Goal: Information Seeking & Learning: Understand process/instructions

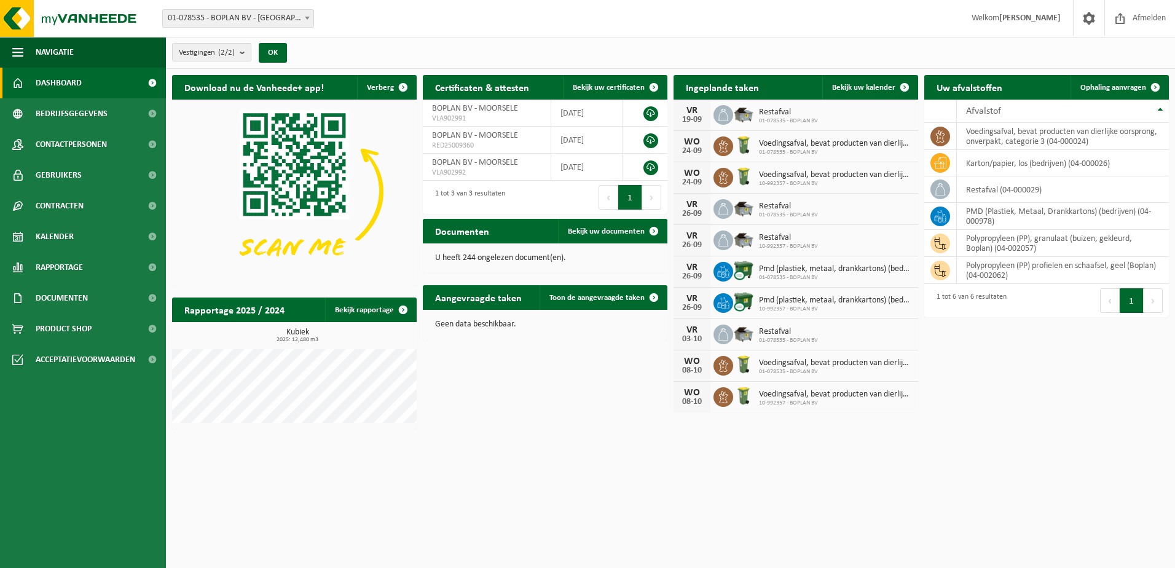
click at [272, 20] on span "01-078535 - BOPLAN BV - [GEOGRAPHIC_DATA]" at bounding box center [238, 18] width 151 height 17
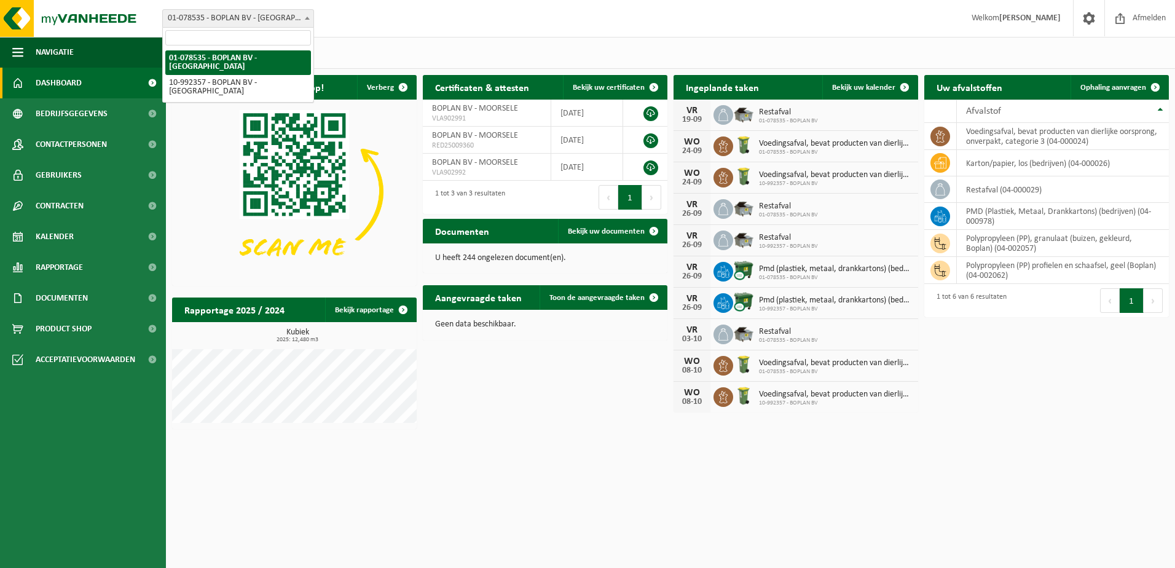
click at [272, 20] on span "01-078535 - BOPLAN BV - [GEOGRAPHIC_DATA]" at bounding box center [238, 18] width 151 height 17
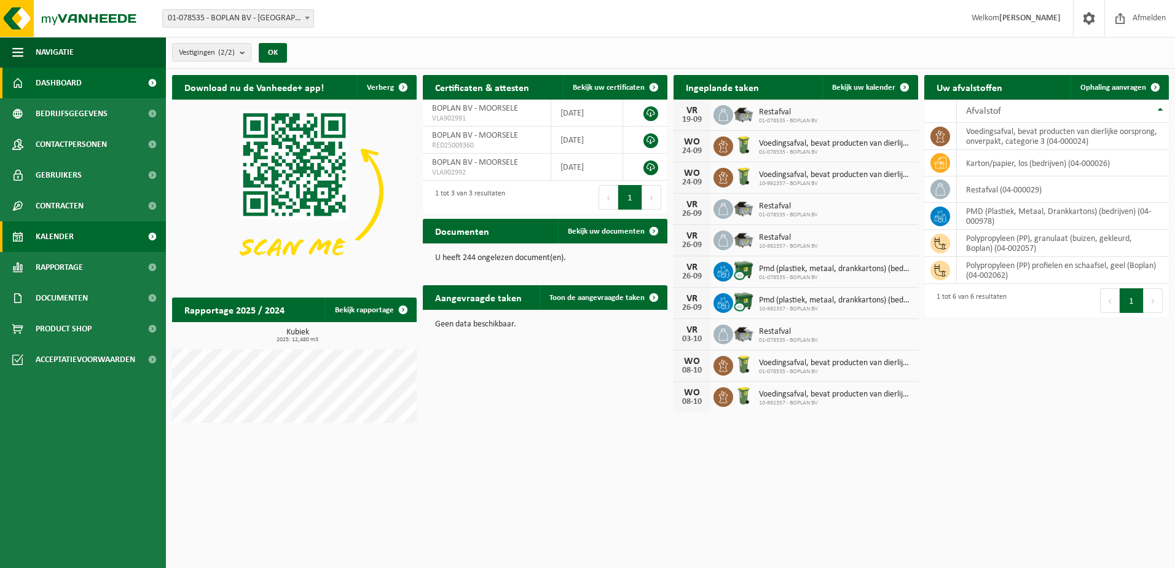
click at [87, 227] on link "Kalender" at bounding box center [83, 236] width 166 height 31
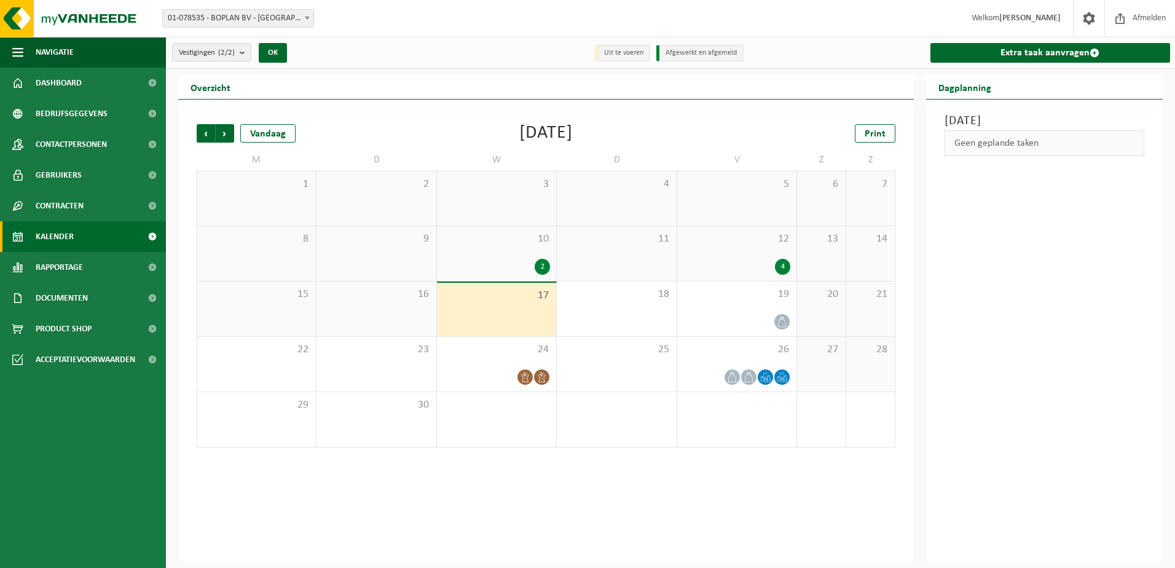
click at [543, 265] on div "2" at bounding box center [542, 267] width 15 height 16
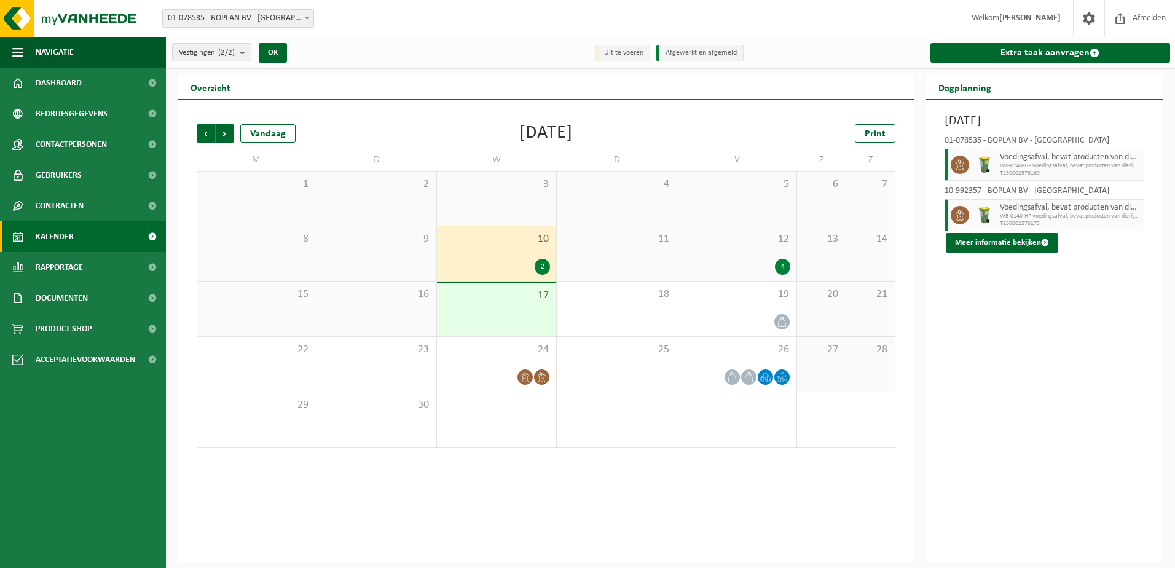
click at [762, 269] on div "4" at bounding box center [736, 267] width 107 height 16
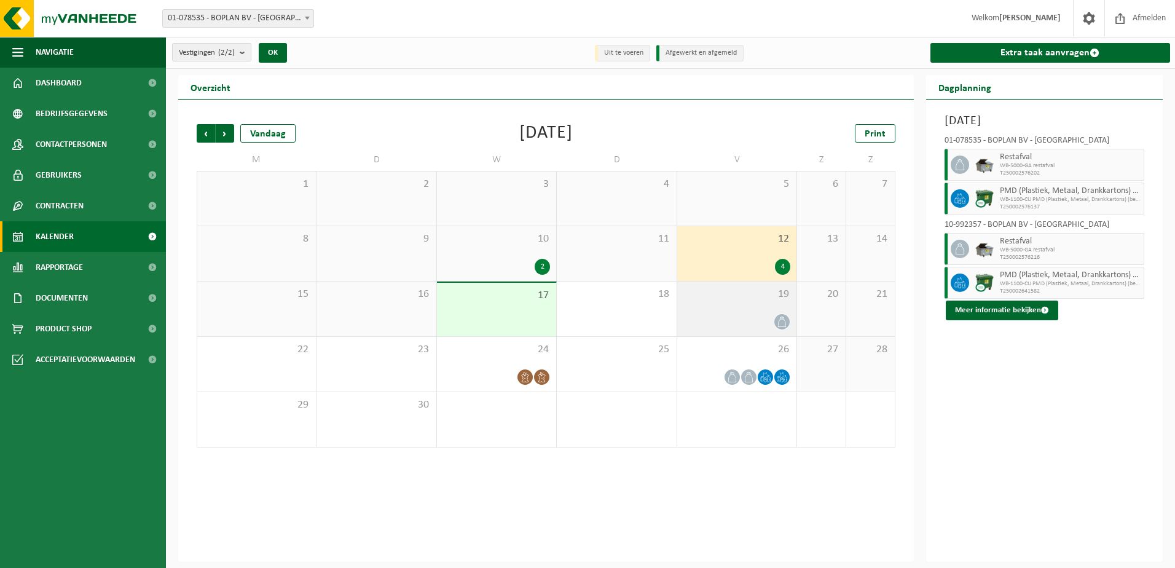
click at [777, 328] on div at bounding box center [736, 321] width 107 height 17
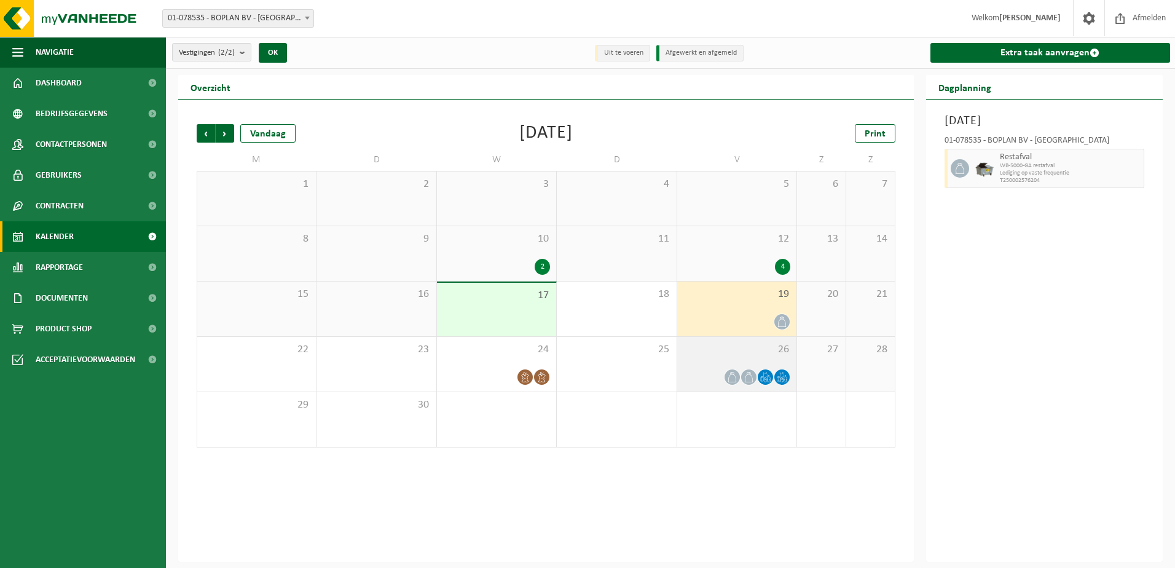
click at [725, 378] on span at bounding box center [732, 376] width 15 height 15
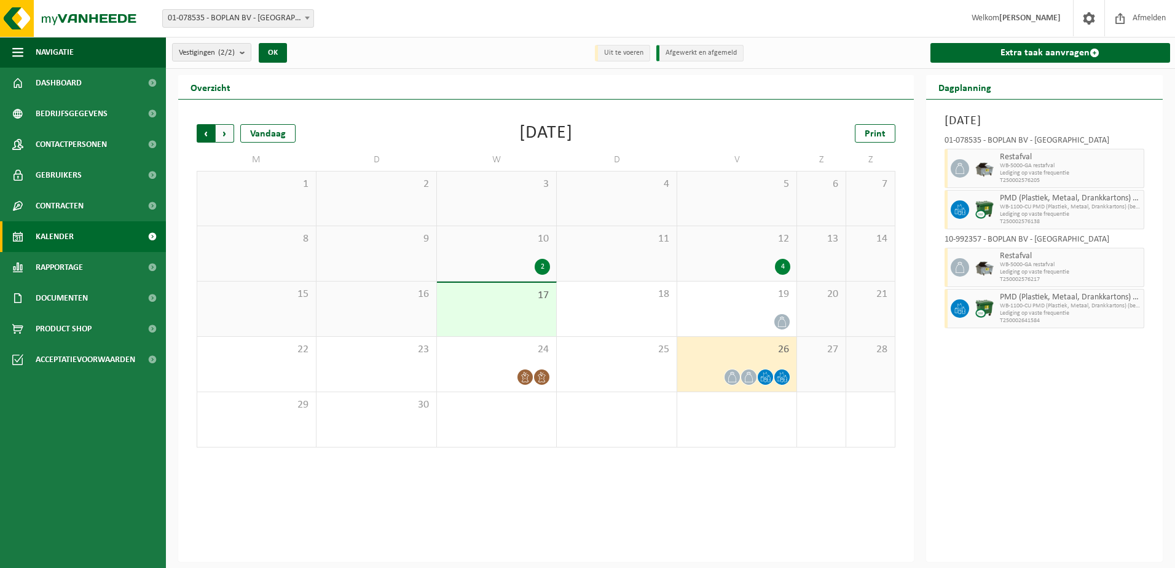
click at [229, 133] on span "Volgende" at bounding box center [225, 133] width 18 height 18
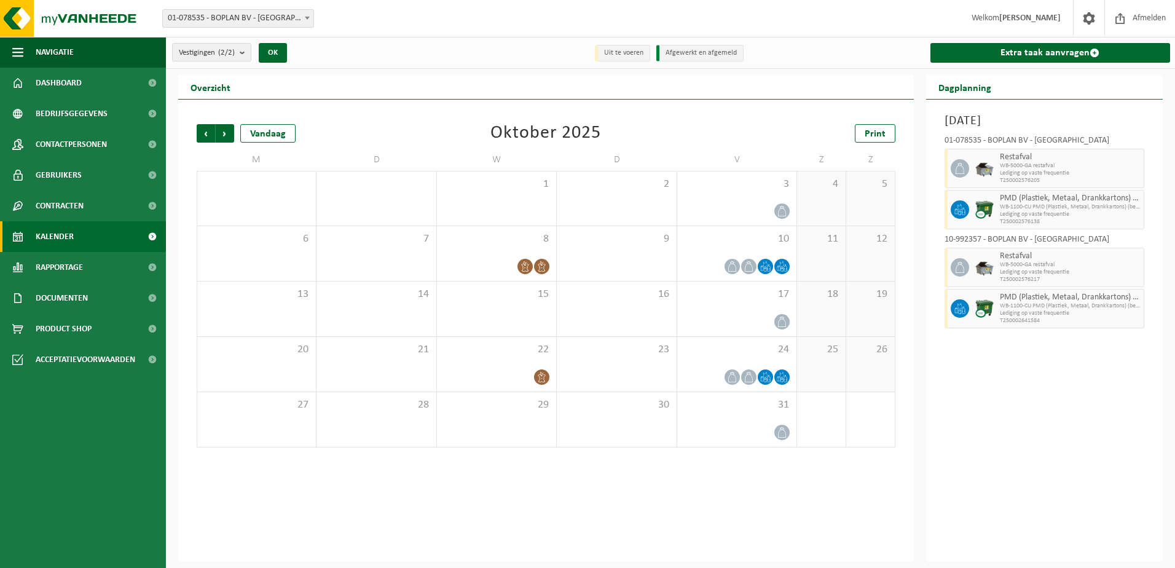
click at [229, 133] on span "Volgende" at bounding box center [225, 133] width 18 height 18
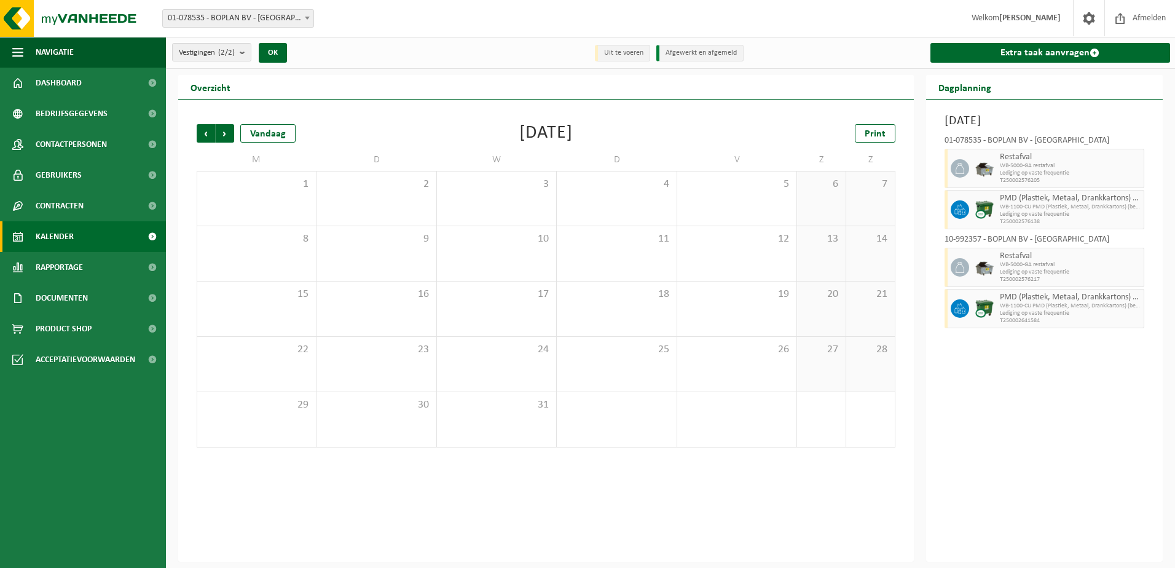
click at [229, 133] on span "Volgende" at bounding box center [225, 133] width 18 height 18
click at [210, 135] on span "Vorige" at bounding box center [206, 133] width 18 height 18
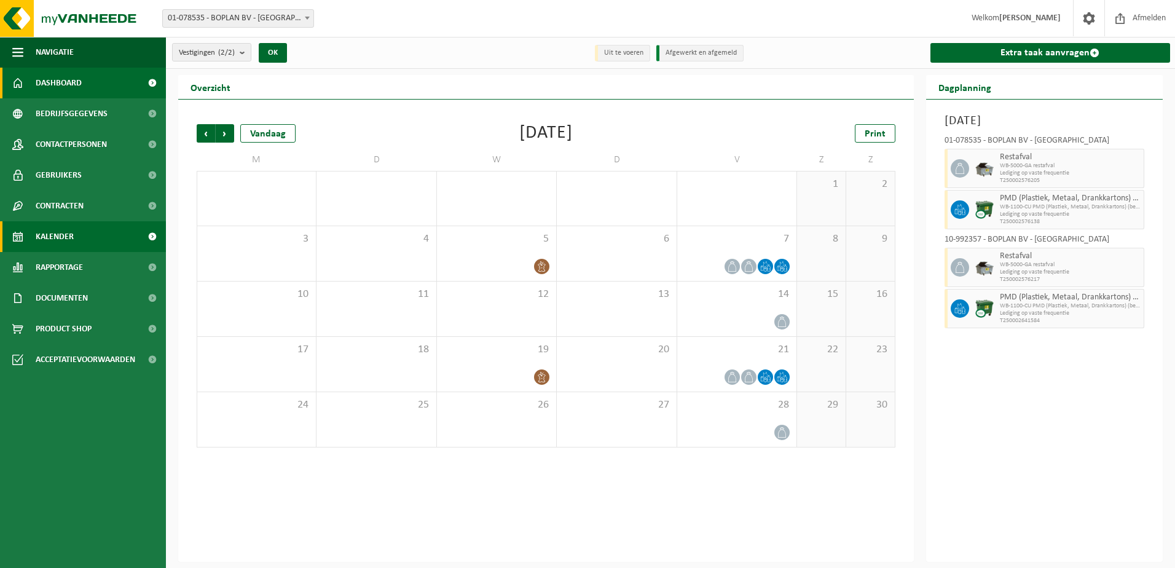
click at [106, 88] on link "Dashboard" at bounding box center [83, 83] width 166 height 31
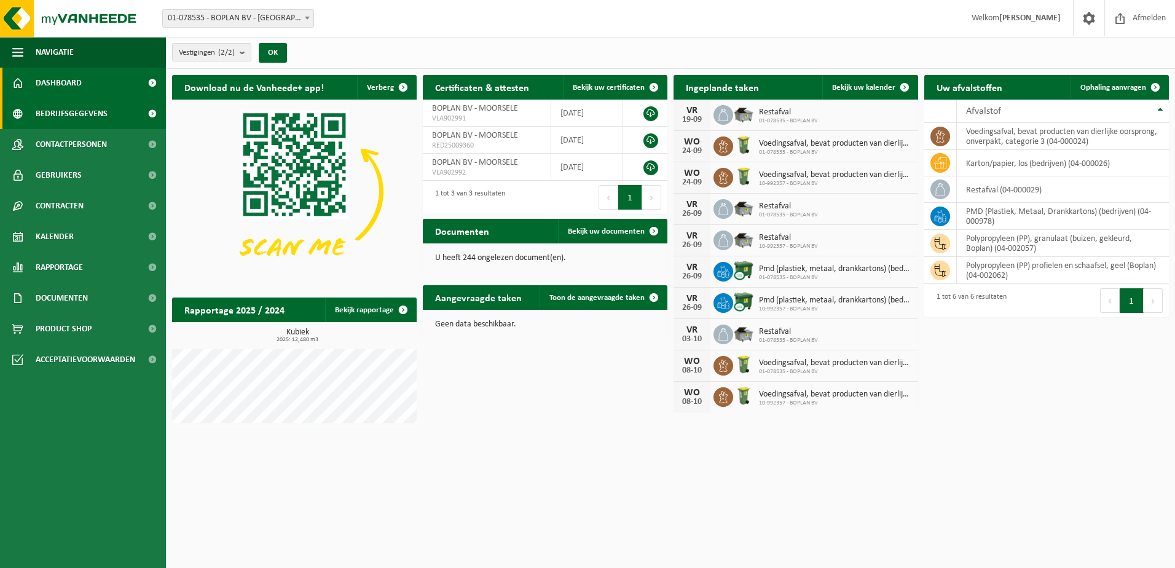
click at [105, 115] on span "Bedrijfsgegevens" at bounding box center [72, 113] width 72 height 31
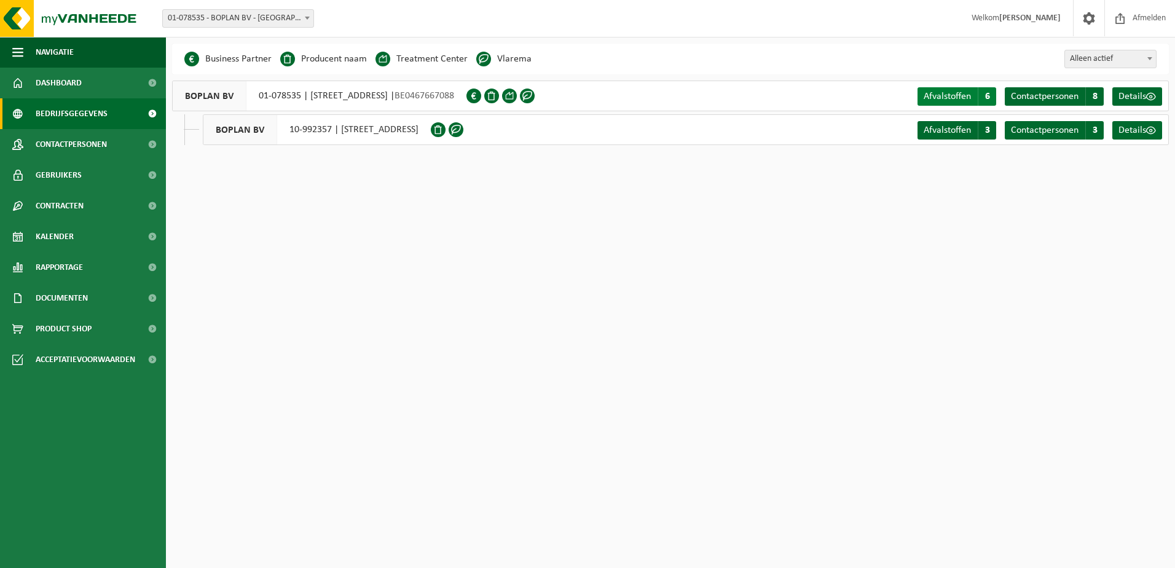
click at [959, 90] on link "Afvalstoffen A 6" at bounding box center [957, 96] width 79 height 18
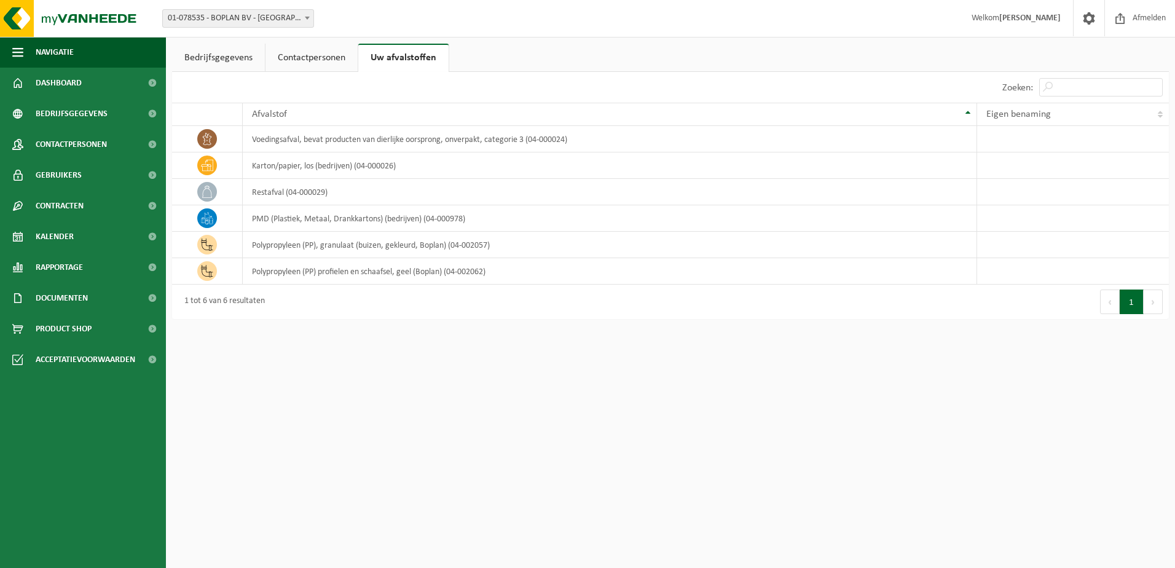
click at [309, 59] on link "Contactpersonen" at bounding box center [311, 58] width 92 height 28
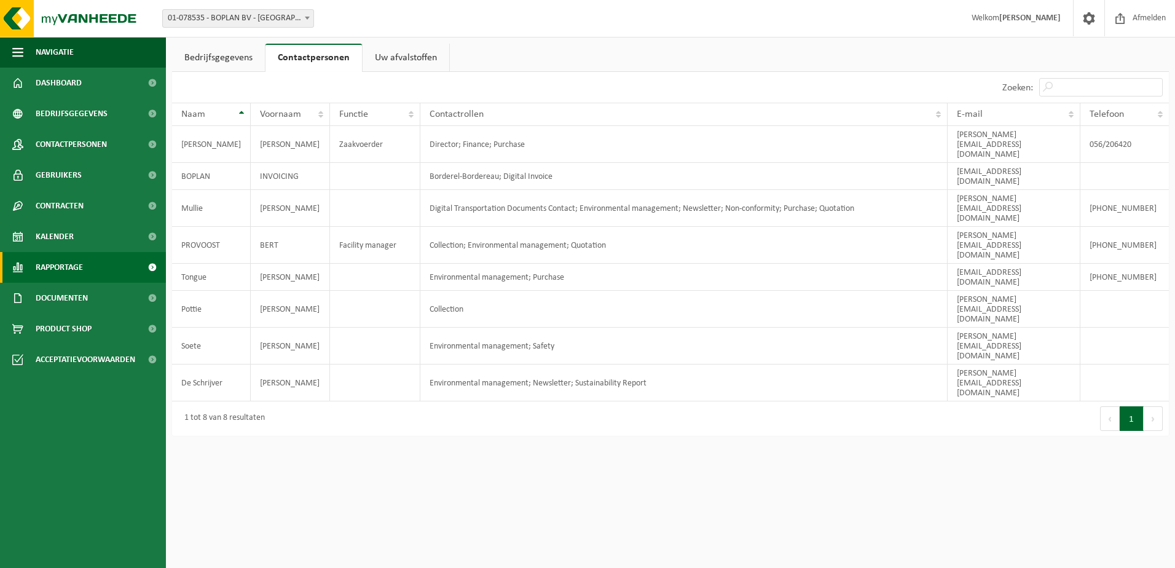
click at [90, 273] on link "Rapportage" at bounding box center [83, 267] width 166 height 31
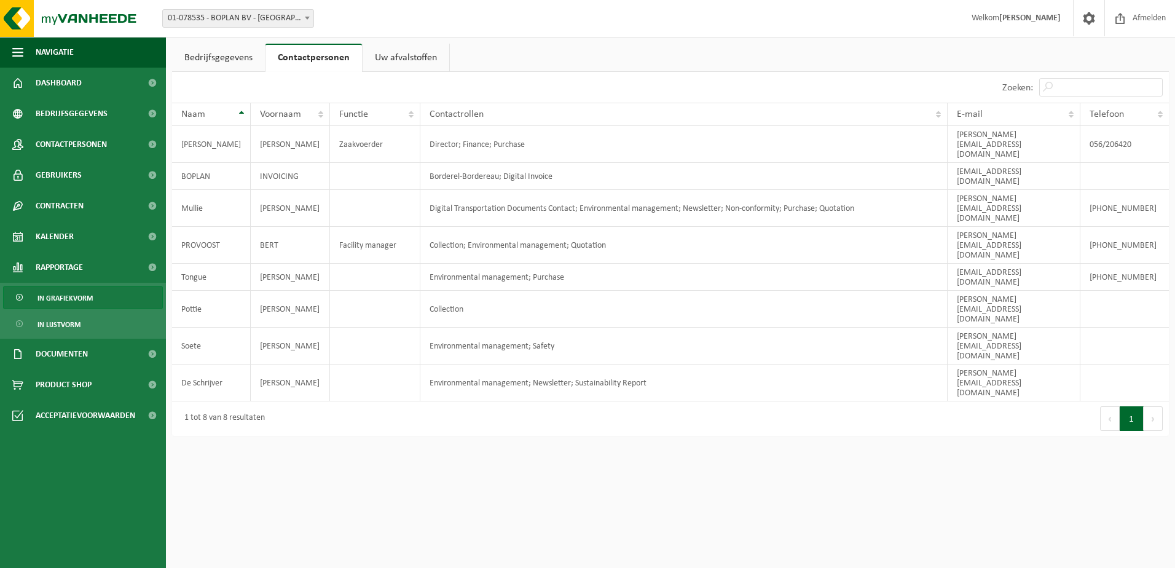
click at [82, 289] on span "In grafiekvorm" at bounding box center [64, 297] width 55 height 23
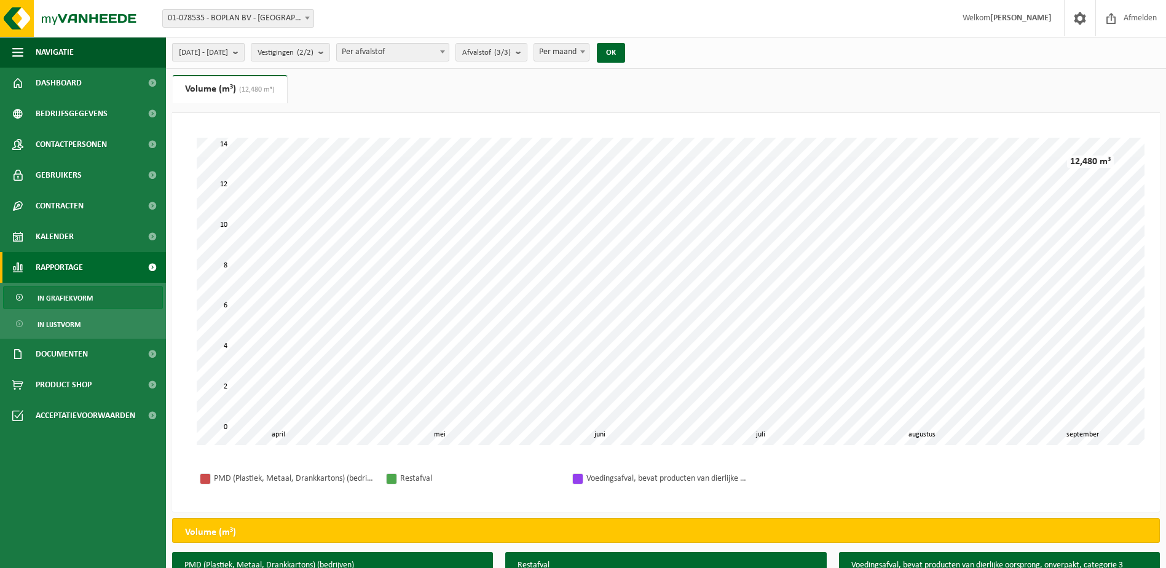
click at [220, 45] on button "[DATE] - [DATE]" at bounding box center [208, 52] width 73 height 18
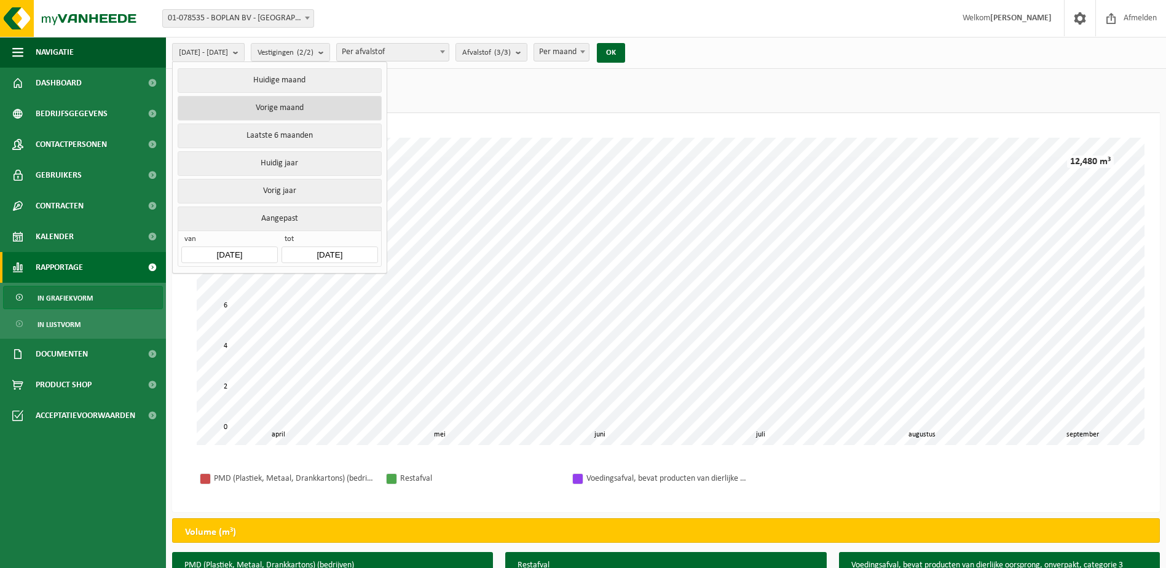
click at [301, 106] on button "Vorige maand" at bounding box center [279, 108] width 203 height 25
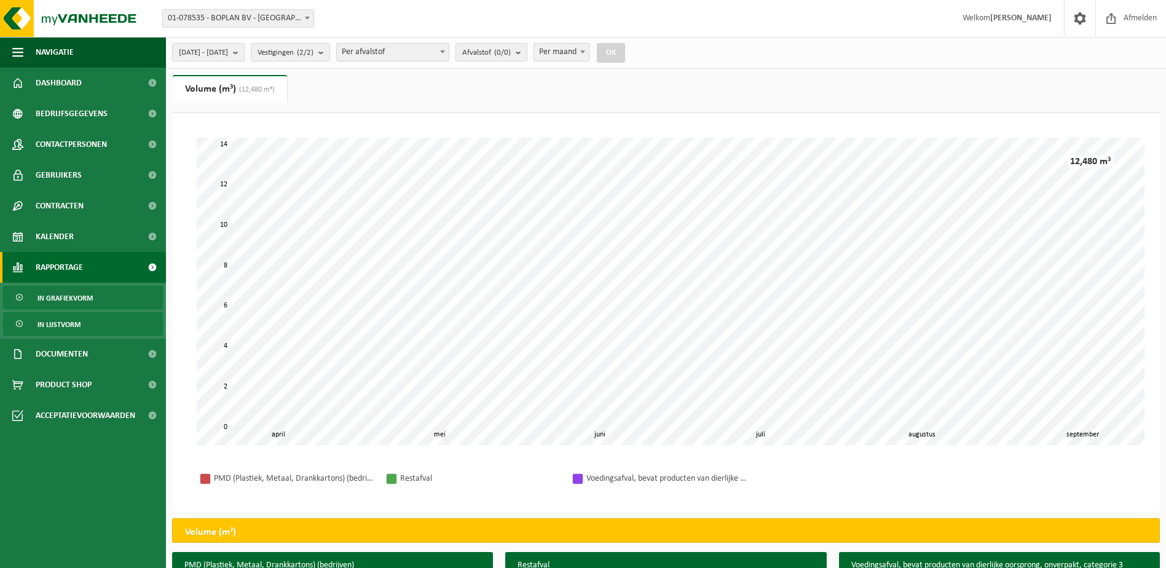
click at [125, 332] on link "In lijstvorm" at bounding box center [83, 323] width 160 height 23
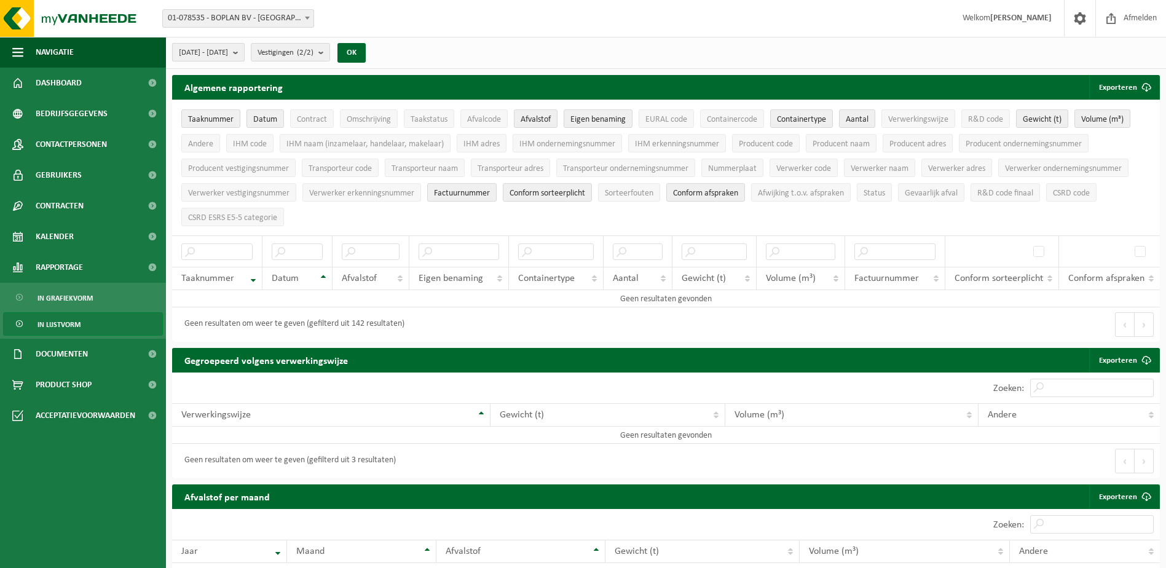
click at [202, 50] on span "[DATE] - [DATE]" at bounding box center [203, 53] width 49 height 18
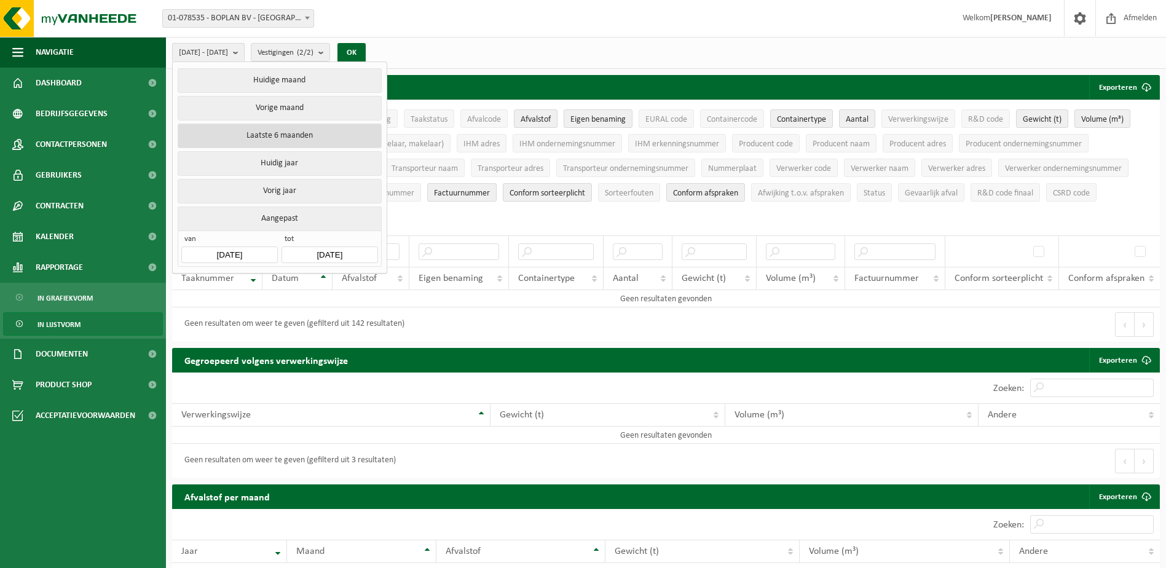
click at [238, 142] on button "Laatste 6 maanden" at bounding box center [279, 136] width 203 height 25
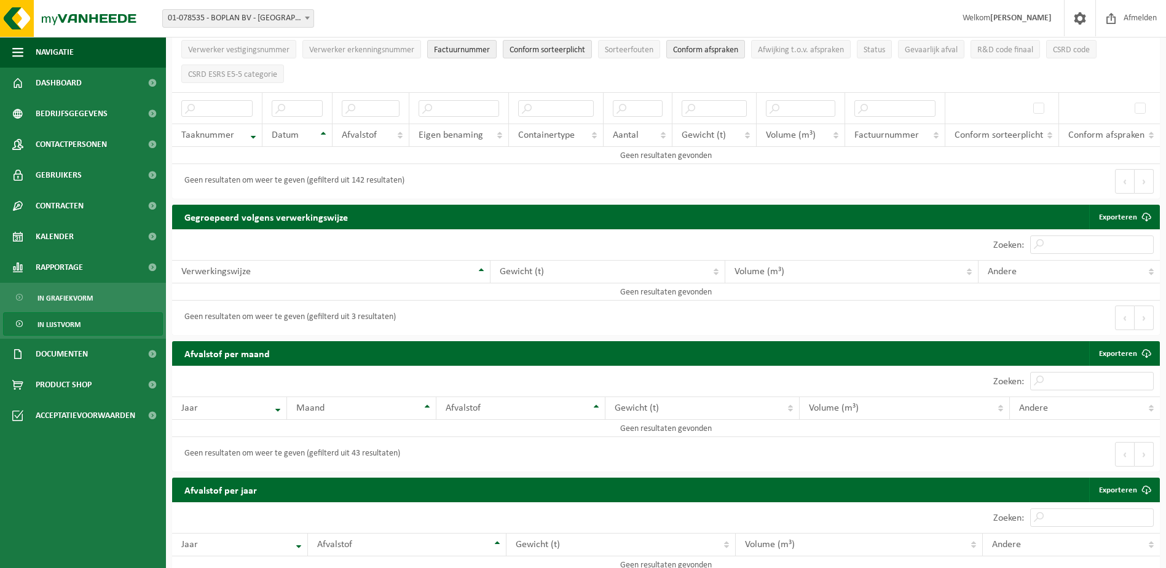
scroll to position [184, 0]
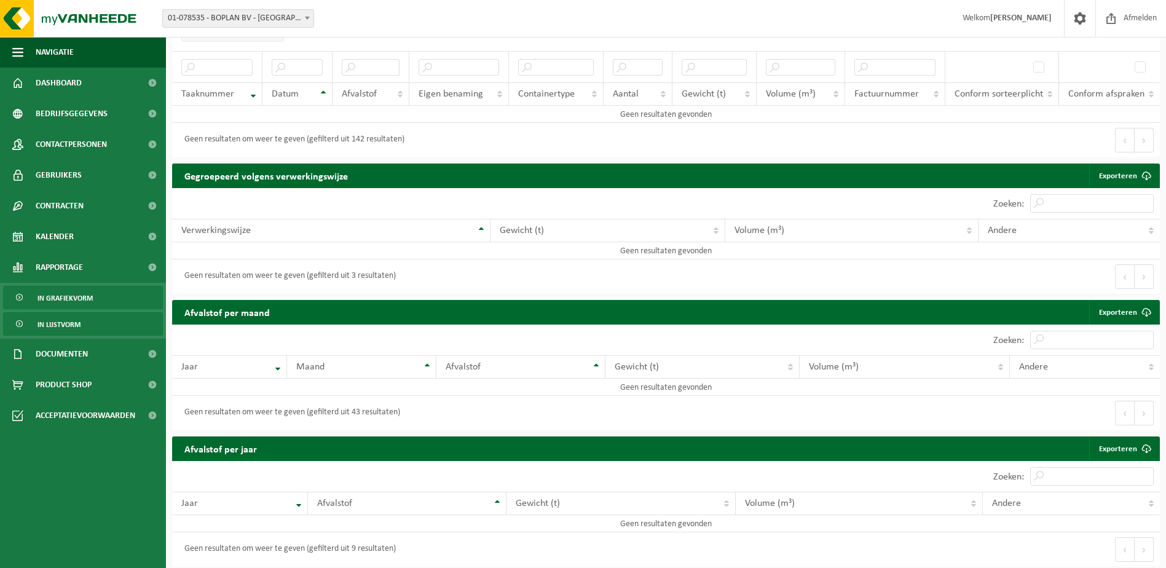
click at [104, 300] on link "In grafiekvorm" at bounding box center [83, 297] width 160 height 23
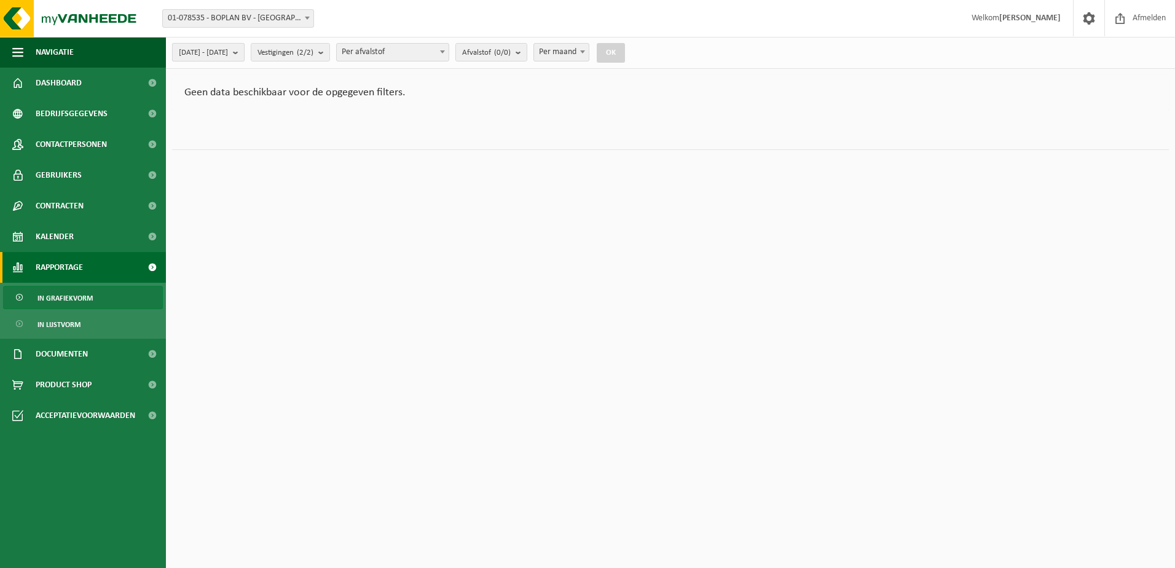
click at [228, 53] on span "2025-08-01 - 2025-08-31" at bounding box center [203, 53] width 49 height 18
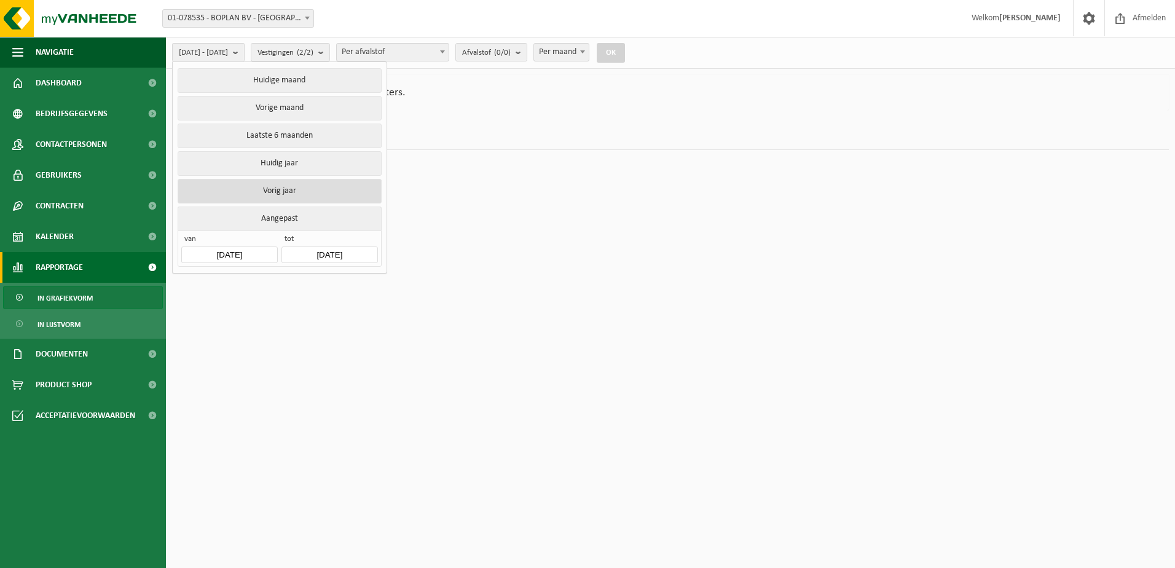
click at [277, 187] on button "Vorig jaar" at bounding box center [279, 191] width 203 height 25
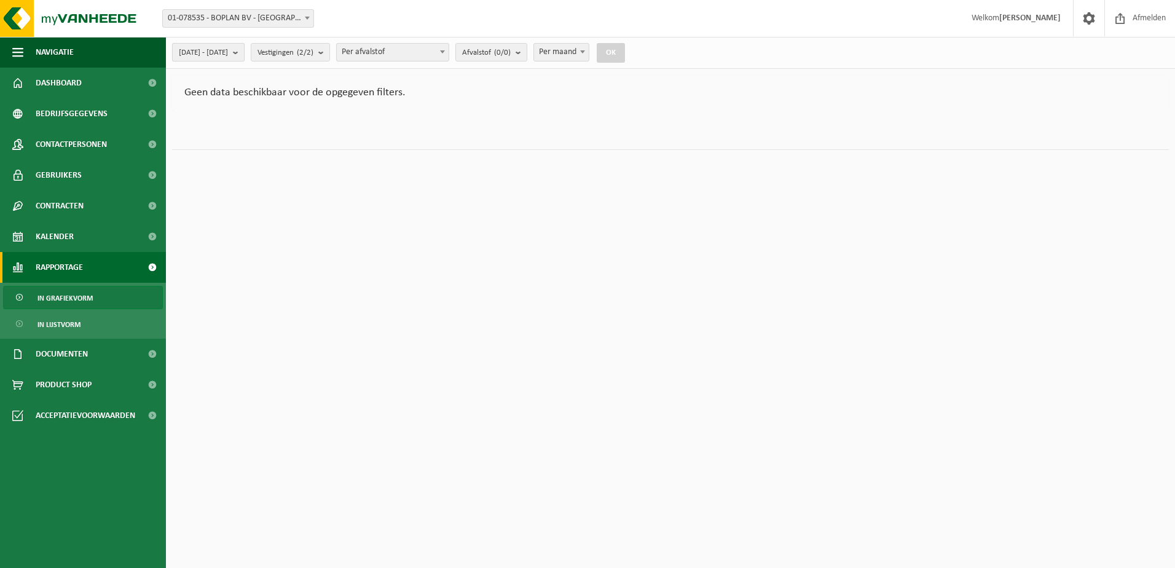
click at [196, 48] on span "2024-01-01 - 2024-12-31" at bounding box center [203, 53] width 49 height 18
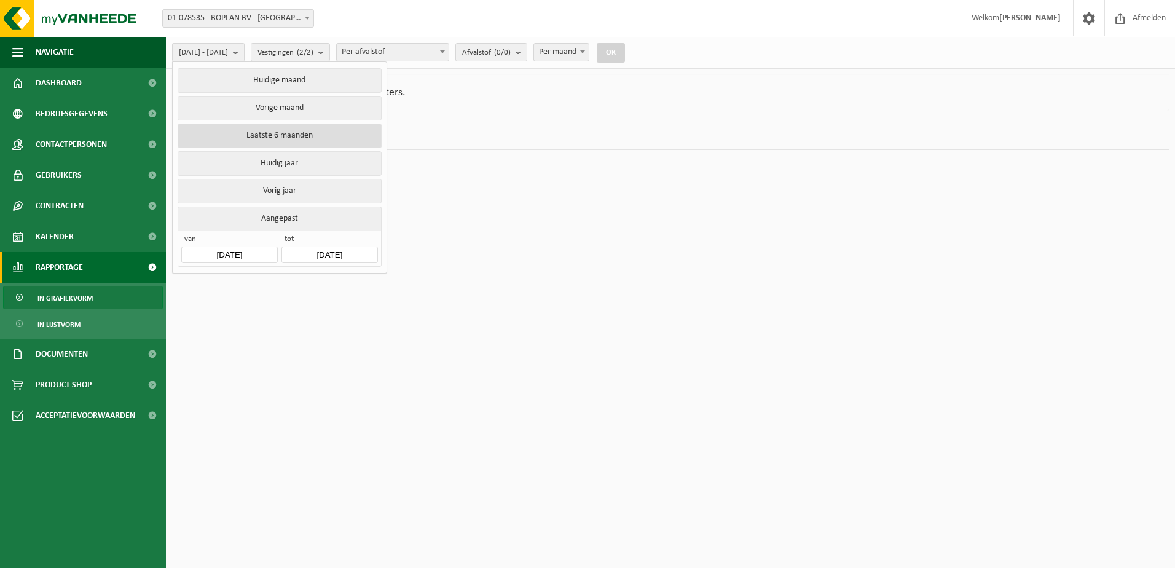
click at [279, 124] on button "Laatste 6 maanden" at bounding box center [279, 136] width 203 height 25
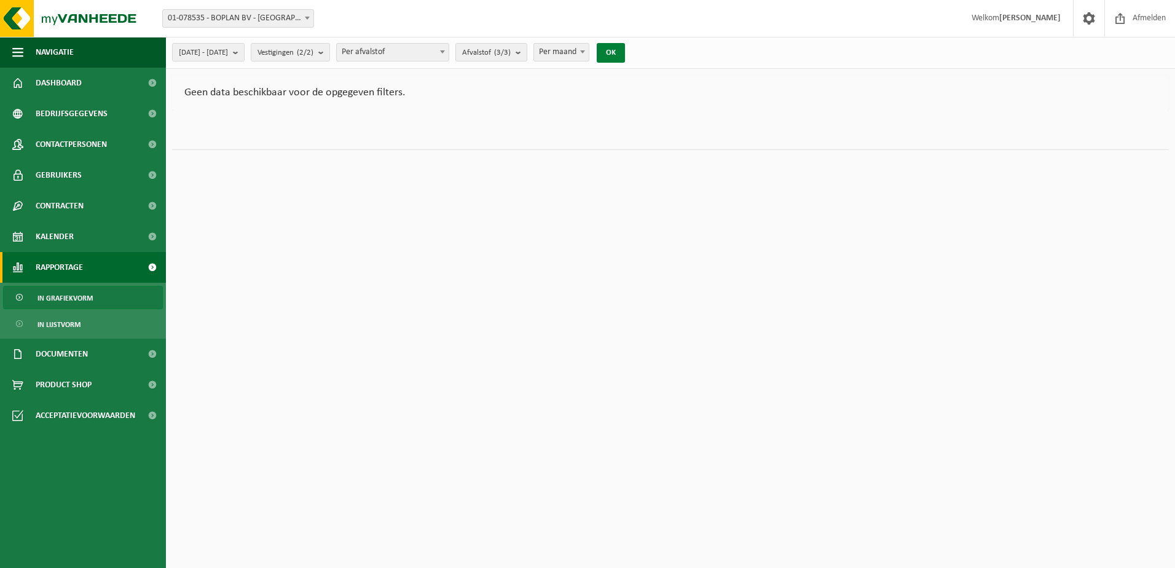
click at [625, 49] on button "OK" at bounding box center [611, 53] width 28 height 20
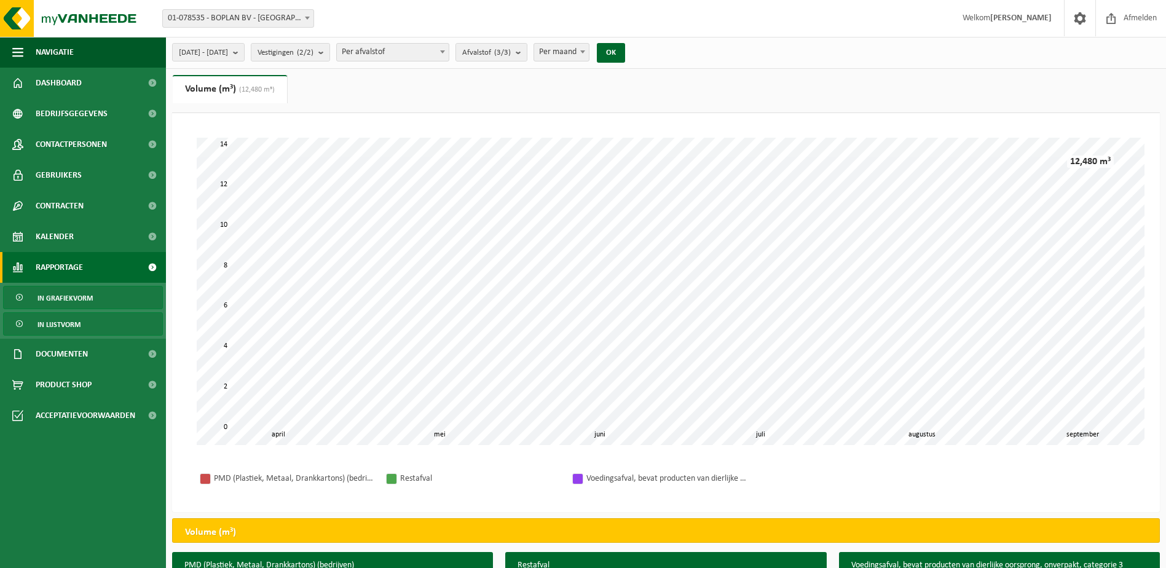
drag, startPoint x: 79, startPoint y: 312, endPoint x: 72, endPoint y: 323, distance: 13.8
click at [75, 319] on ul "In grafiekvorm In lijstvorm" at bounding box center [83, 311] width 166 height 56
click at [72, 323] on span "In lijstvorm" at bounding box center [58, 324] width 43 height 23
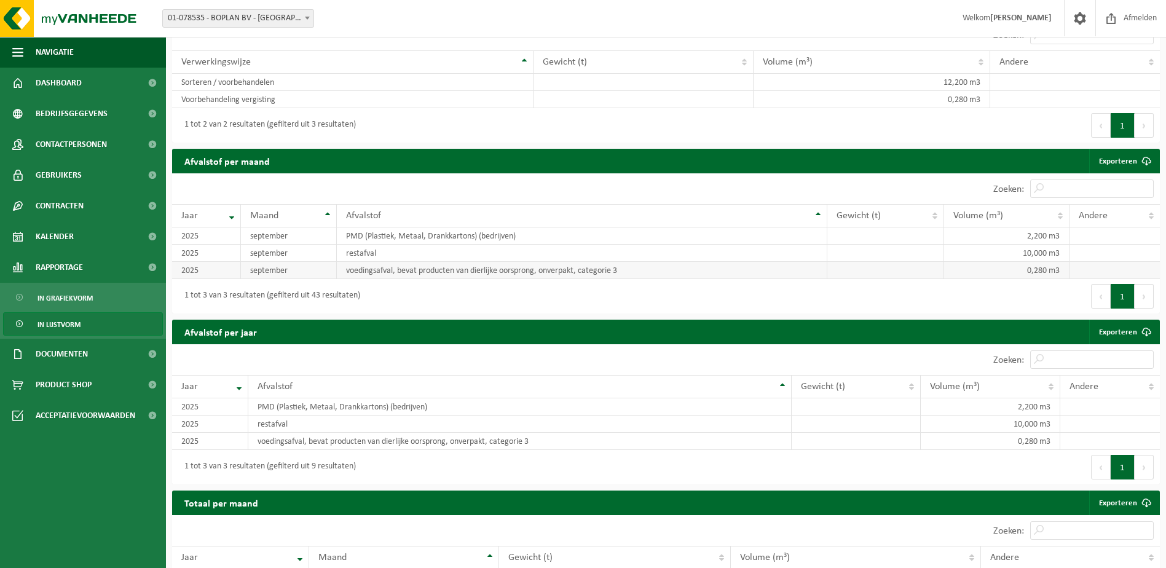
scroll to position [691, 0]
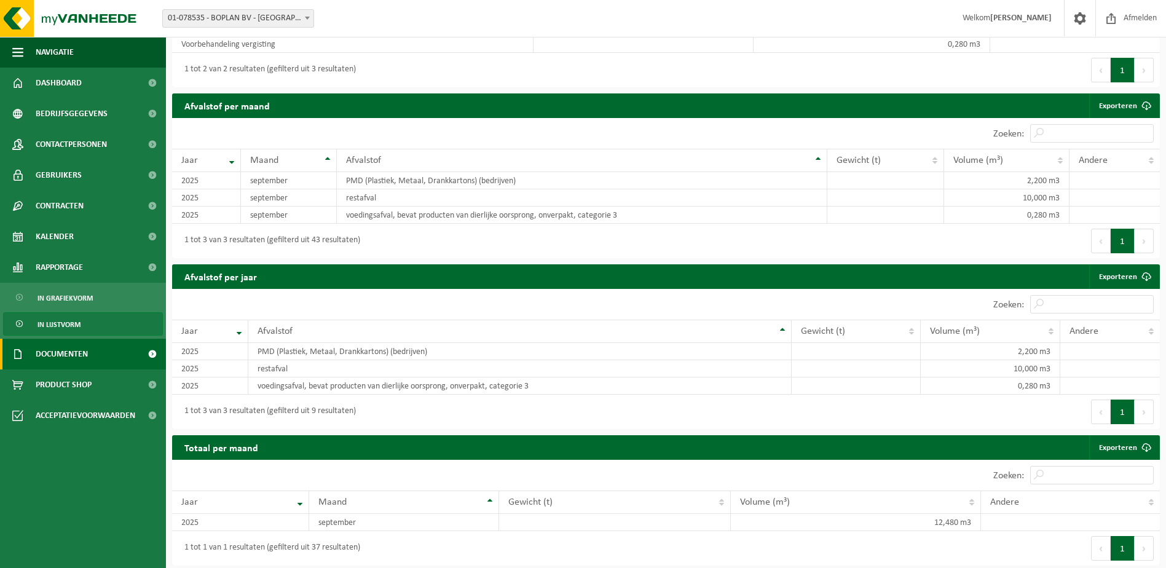
click at [92, 360] on link "Documenten" at bounding box center [83, 354] width 166 height 31
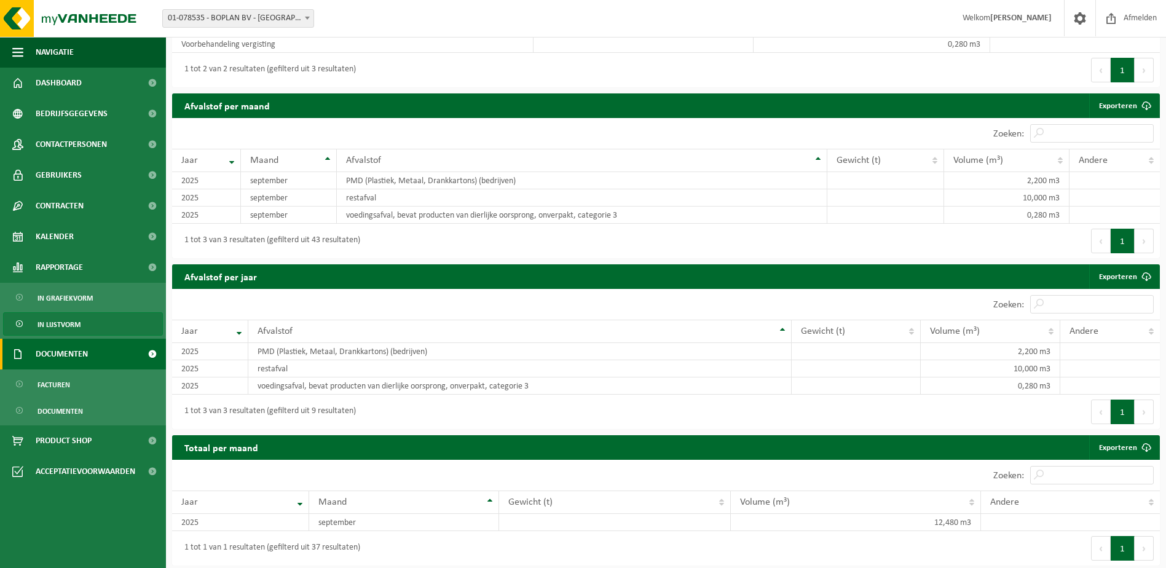
click at [92, 359] on link "Documenten" at bounding box center [83, 354] width 166 height 31
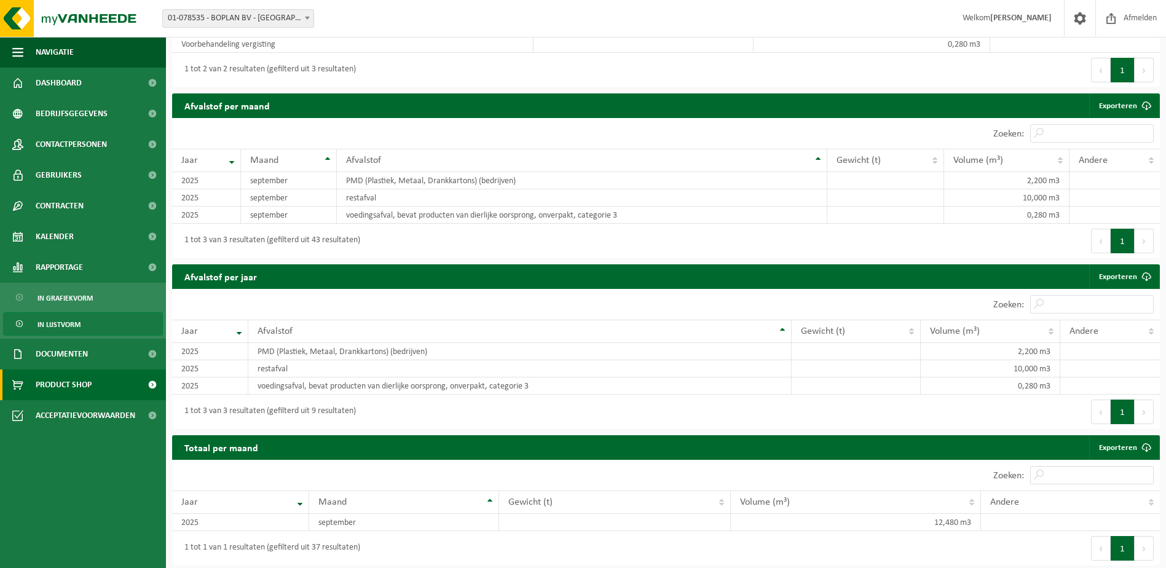
click at [89, 383] on span "Product Shop" at bounding box center [64, 384] width 56 height 31
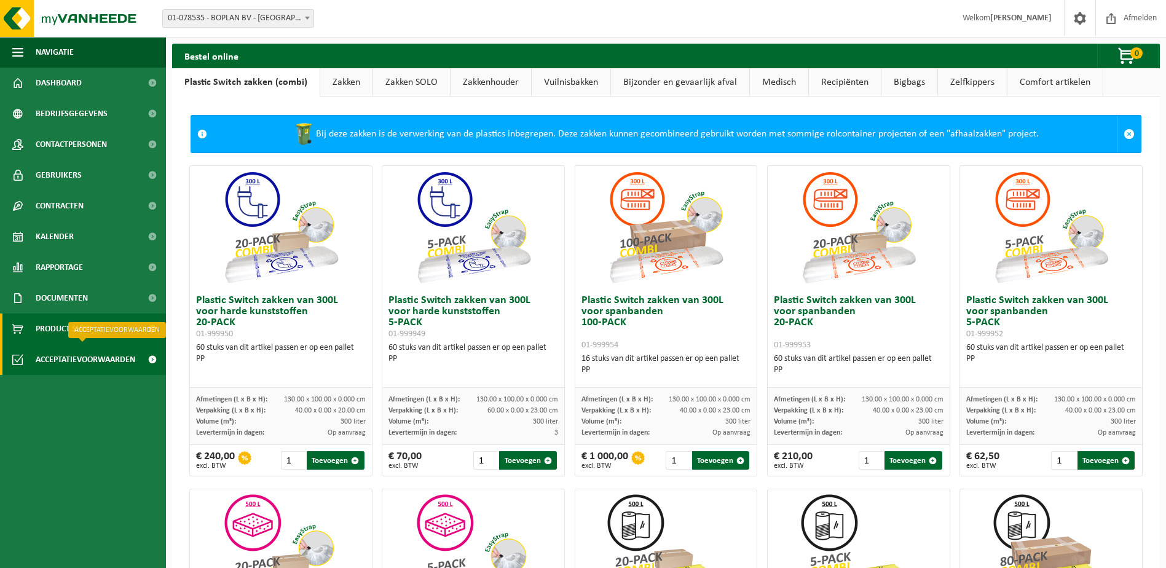
click at [85, 360] on span "Acceptatievoorwaarden" at bounding box center [86, 359] width 100 height 31
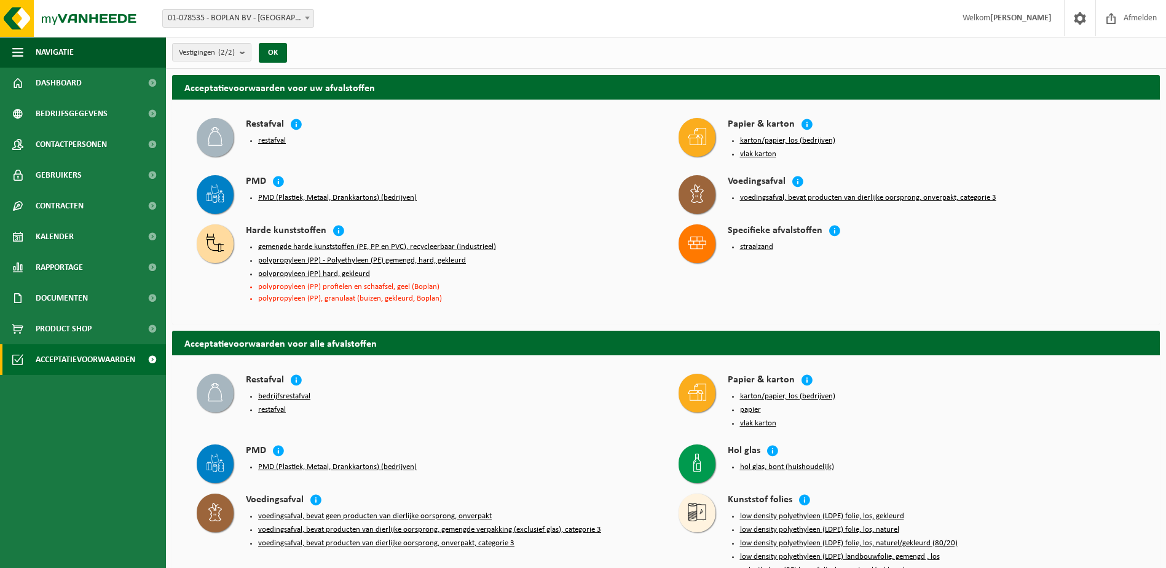
click at [354, 243] on button "gemengde harde kunststoffen (PE, PP en PVC), recycleerbaar (industrieel)" at bounding box center [377, 247] width 238 height 10
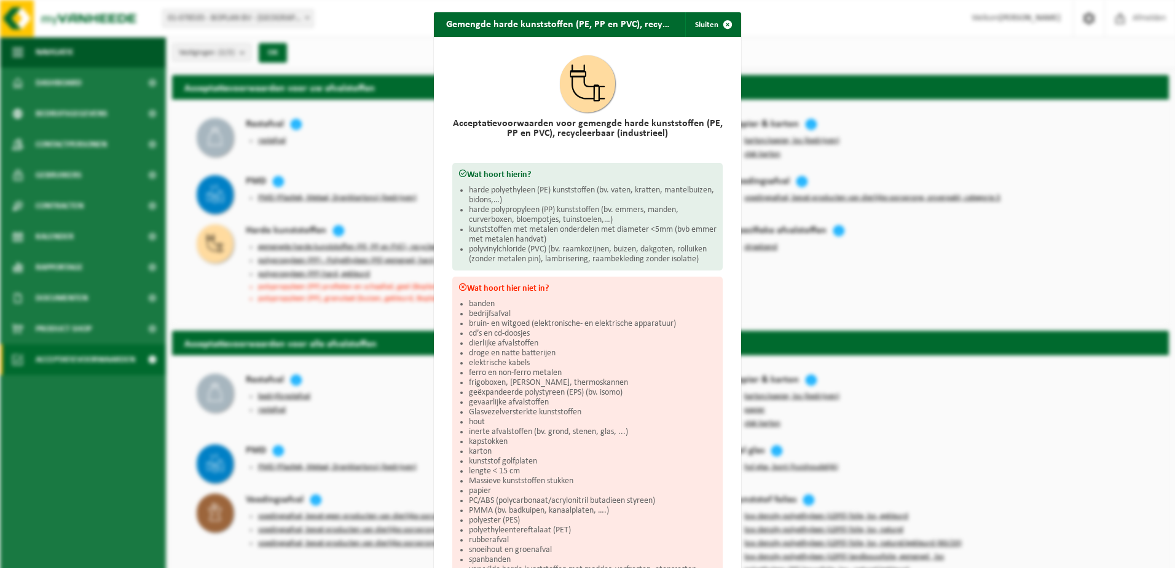
click at [579, 194] on li "harde polyethyleen (PE) kunststoffen (bv. vaten, kratten, mantelbuizen, bidons,…" at bounding box center [593, 196] width 248 height 20
click at [568, 213] on li "harde polypropyleen (PP) kunststoffen (bv. emmers, manden, curverboxen, bloempo…" at bounding box center [593, 215] width 248 height 20
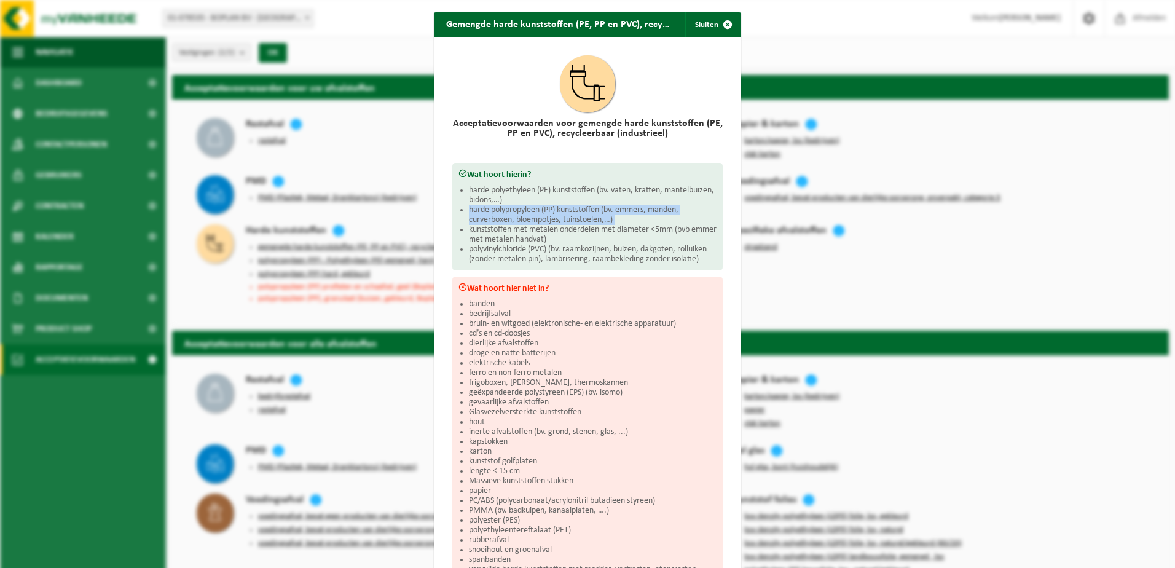
click at [568, 213] on li "harde polypropyleen (PP) kunststoffen (bv. emmers, manden, curverboxen, bloempo…" at bounding box center [593, 215] width 248 height 20
click at [553, 225] on li "kunststoffen met metalen onderdelen met diameter <5mm (bvb emmer met metalen ha…" at bounding box center [593, 235] width 248 height 20
click at [552, 225] on li "kunststoffen met metalen onderdelen met diameter <5mm (bvb emmer met metalen ha…" at bounding box center [593, 235] width 248 height 20
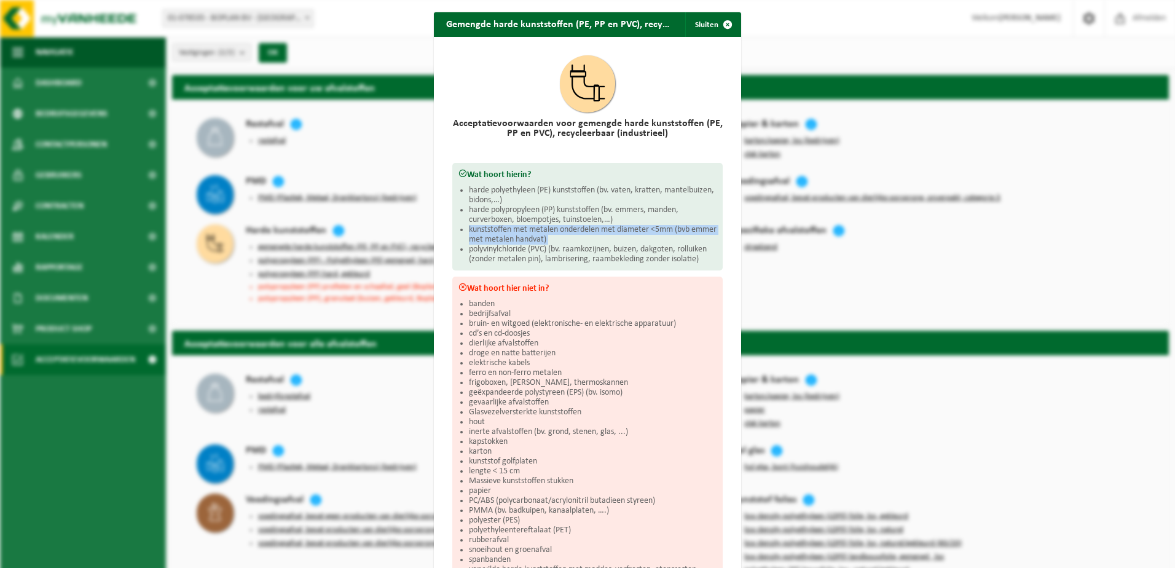
click at [570, 240] on li "kunststoffen met metalen onderdelen met diameter <5mm (bvb emmer met metalen ha…" at bounding box center [593, 235] width 248 height 20
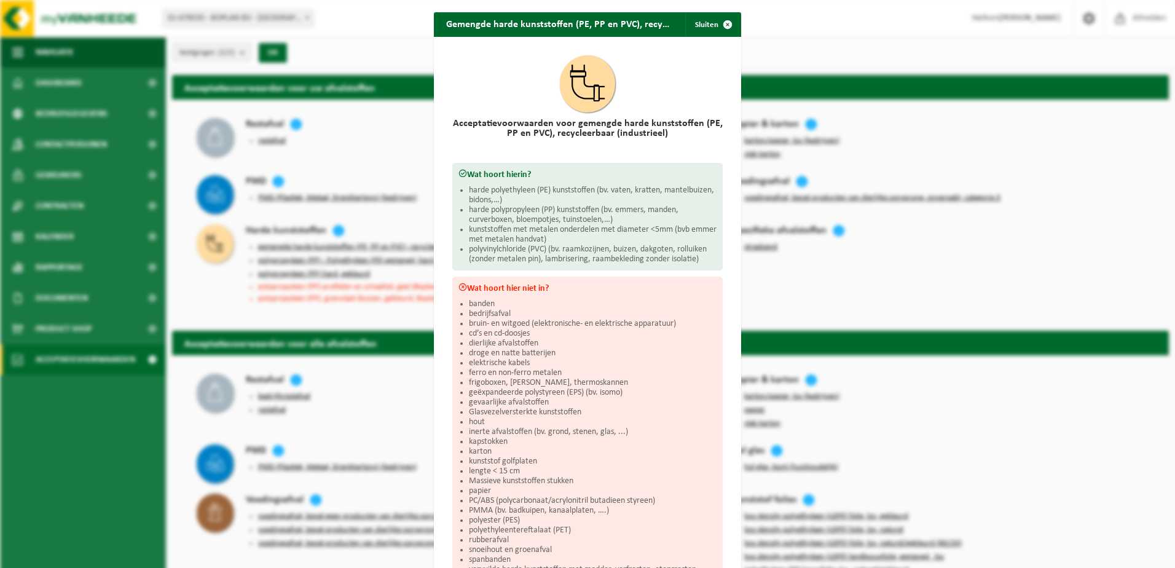
click at [557, 249] on li "polyvinylchloride (PVC) (bv. raamkozijnen, buizen, dakgoten, rolluiken (zonder …" at bounding box center [593, 255] width 248 height 20
click at [554, 253] on li "polyvinylchloride (PVC) (bv. raamkozijnen, buizen, dakgoten, rolluiken (zonder …" at bounding box center [593, 255] width 248 height 20
click at [552, 263] on div "Wat hoort hierin? harde polyethyleen (PE) kunststoffen (bv. vaten, kratten, man…" at bounding box center [587, 217] width 270 height 108
click at [722, 22] on span "button" at bounding box center [727, 24] width 25 height 25
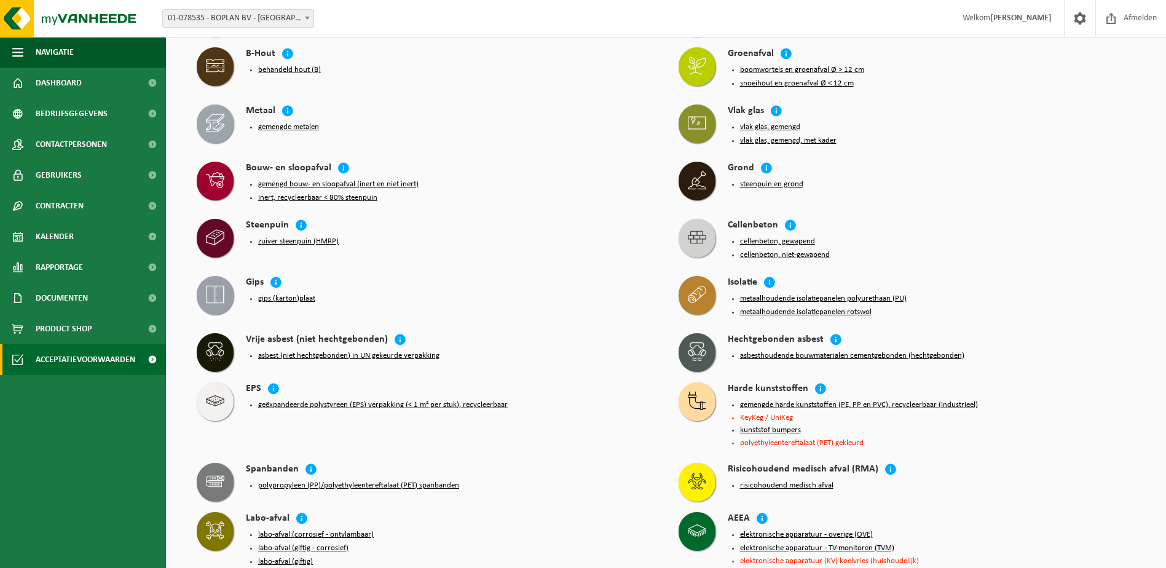
scroll to position [615, 0]
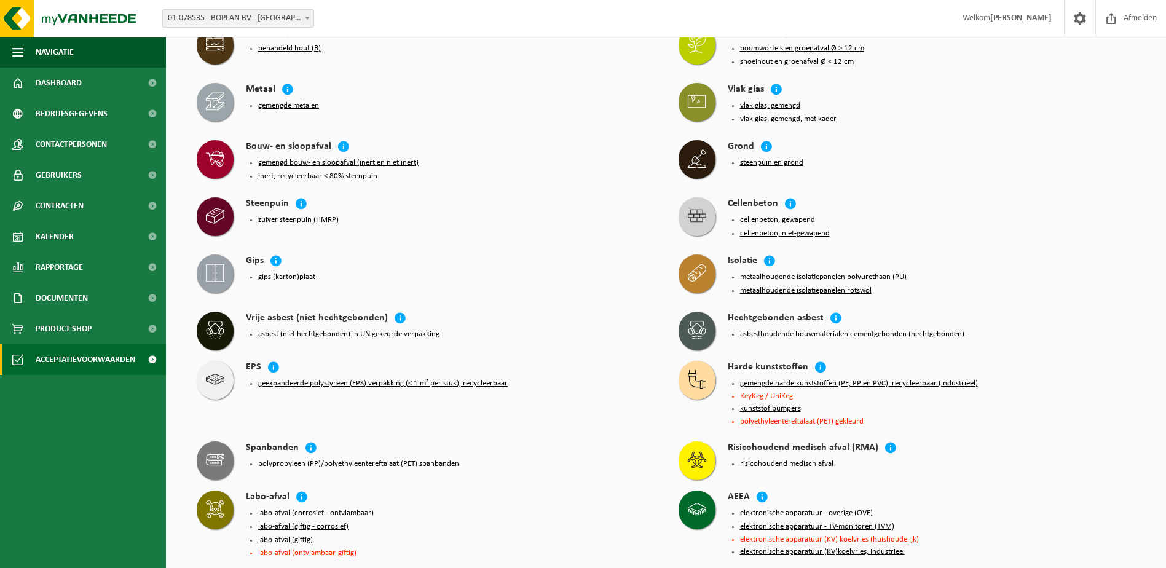
click at [759, 417] on li "polyethyleentereftalaat (PET) gekleurd" at bounding box center [938, 421] width 396 height 8
click at [852, 417] on li "polyethyleentereftalaat (PET) gekleurd" at bounding box center [938, 421] width 396 height 8
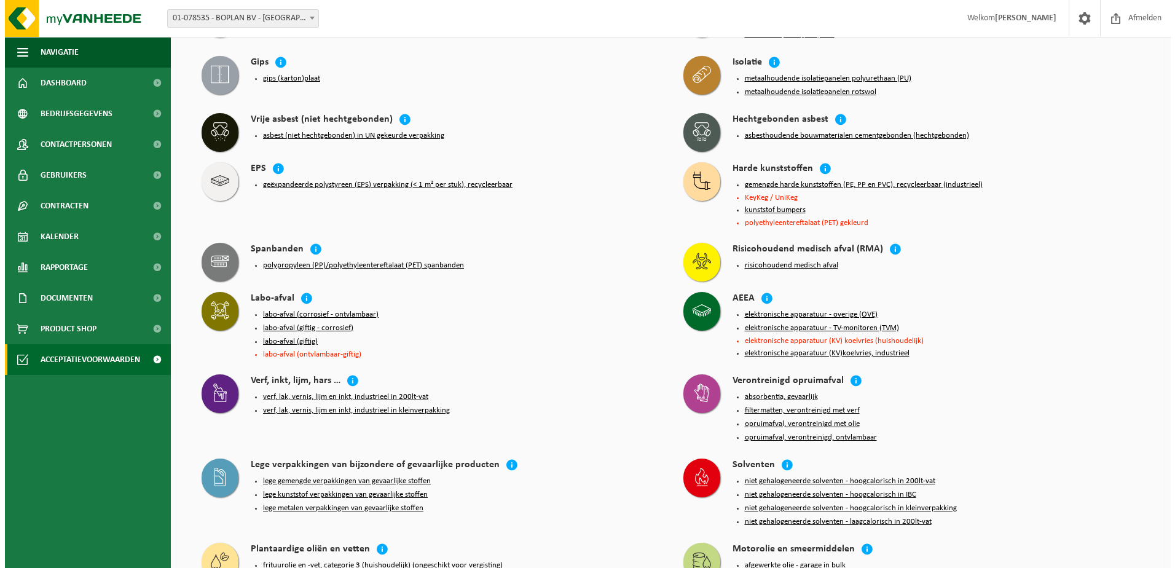
scroll to position [676, 0]
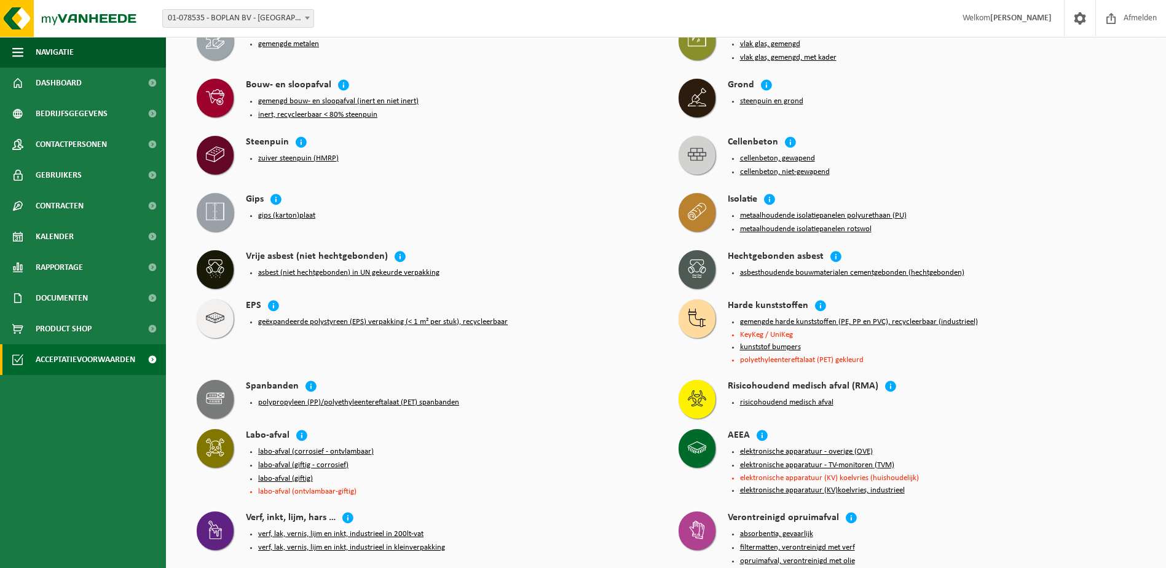
click at [768, 342] on button "kunststof bumpers" at bounding box center [770, 347] width 61 height 10
